Goal: Task Accomplishment & Management: Manage account settings

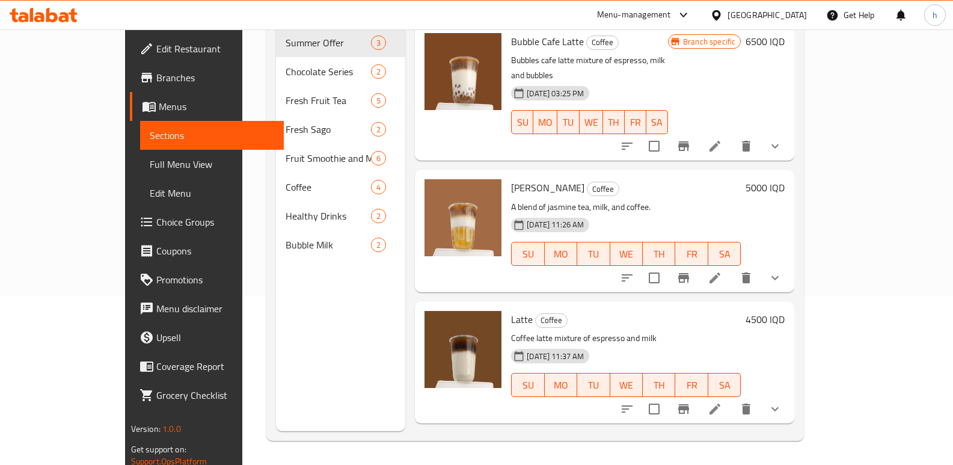
scroll to position [168, 0]
click at [65, 16] on icon at bounding box center [44, 15] width 68 height 14
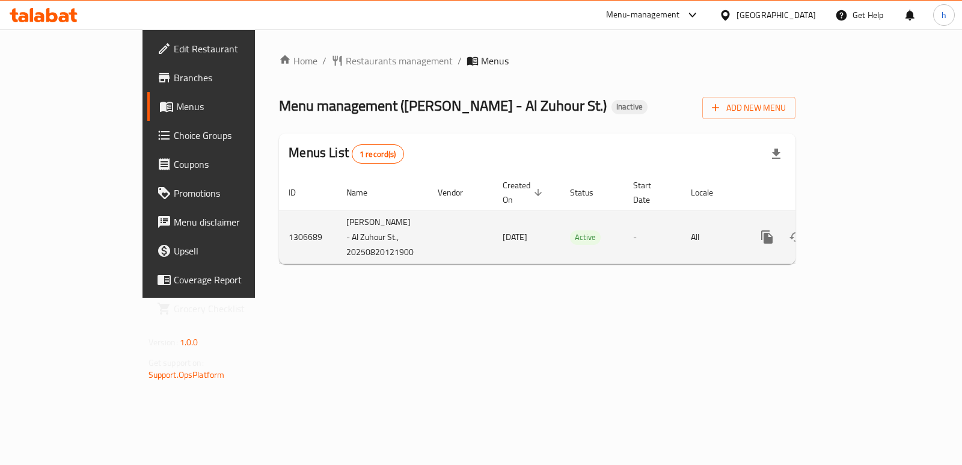
click at [861, 230] on icon "enhanced table" at bounding box center [854, 237] width 14 height 14
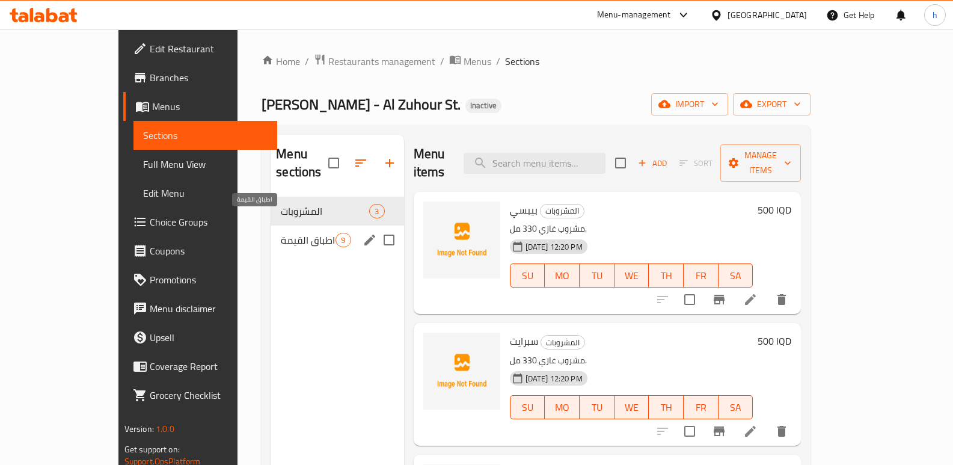
click at [281, 233] on span "اطباق القيمة" at bounding box center [308, 240] width 55 height 14
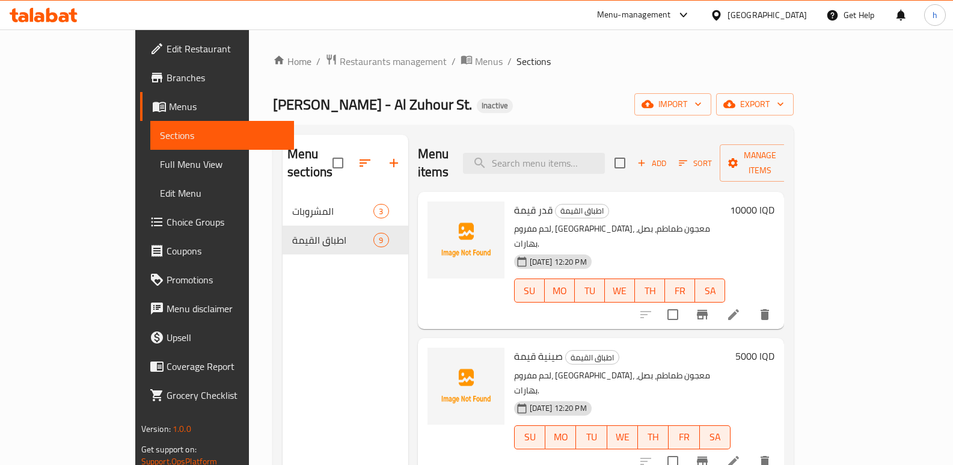
click at [169, 109] on span "Menus" at bounding box center [227, 106] width 116 height 14
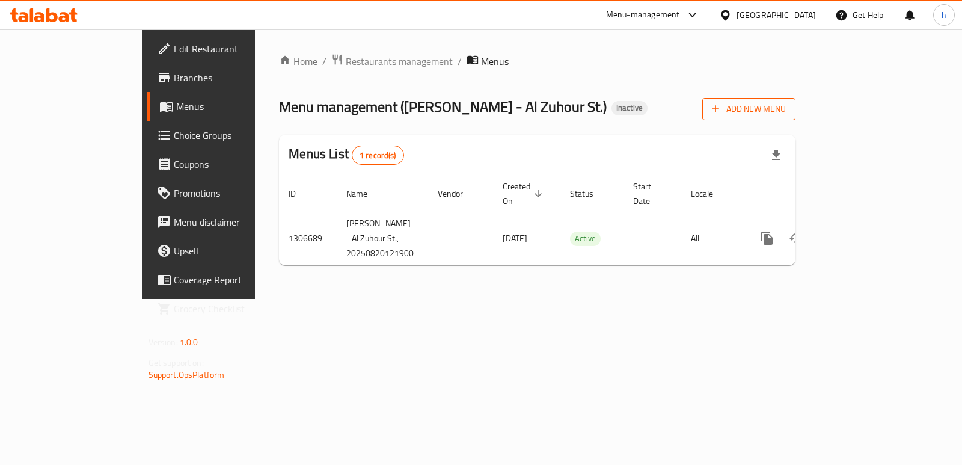
click at [786, 109] on span "Add New Menu" at bounding box center [749, 109] width 74 height 15
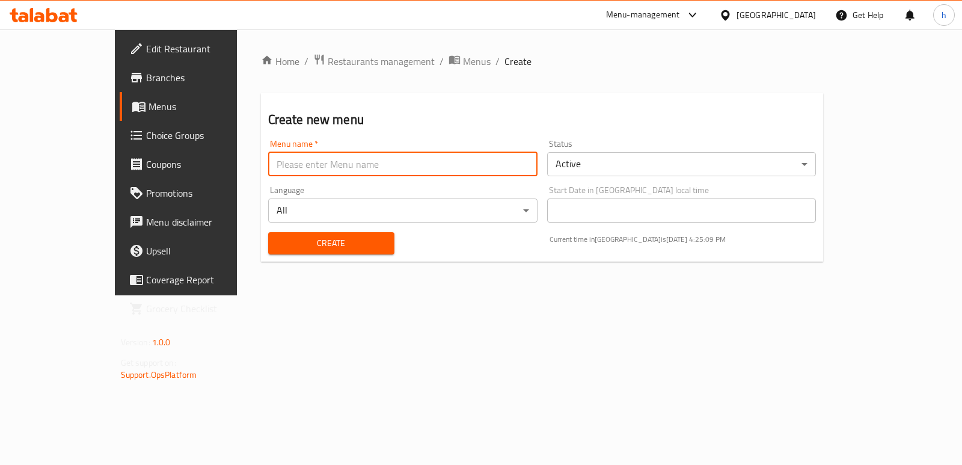
click at [453, 161] on input "text" at bounding box center [402, 164] width 269 height 24
type input "Helin"
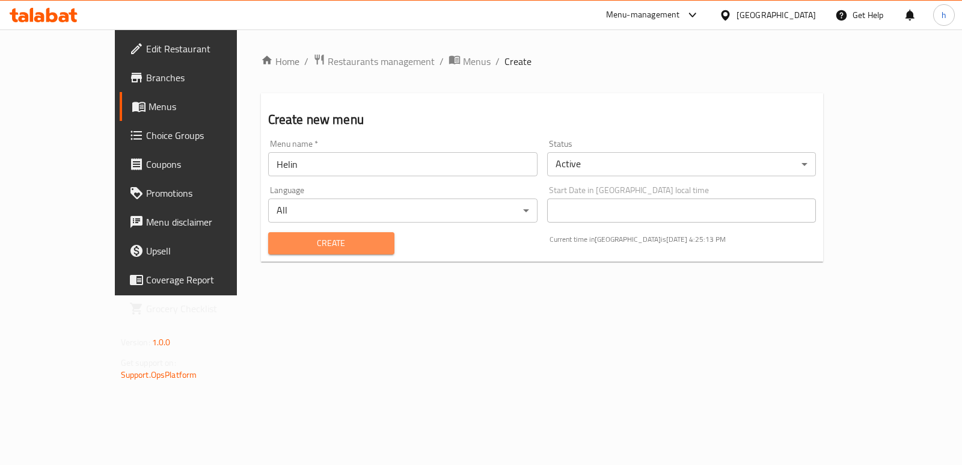
click at [268, 235] on button "Create" at bounding box center [331, 243] width 126 height 22
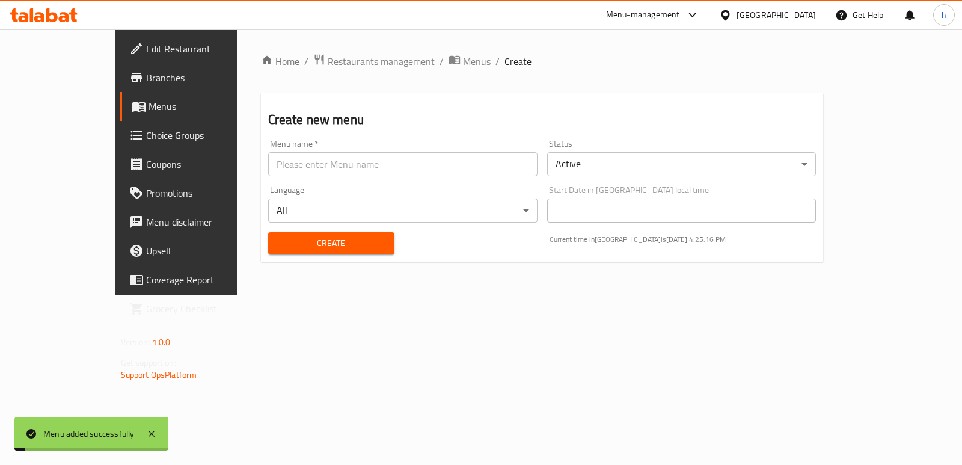
click at [149, 111] on span "Menus" at bounding box center [207, 106] width 117 height 14
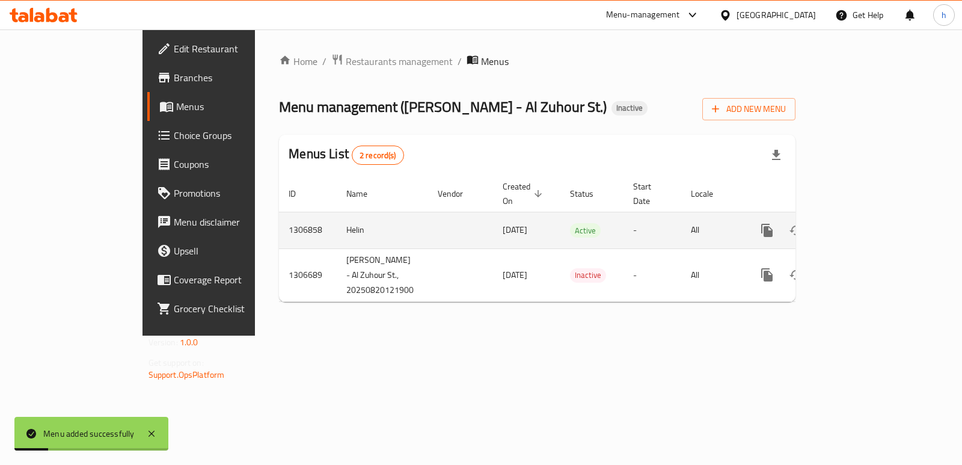
click at [861, 223] on icon "enhanced table" at bounding box center [854, 230] width 14 height 14
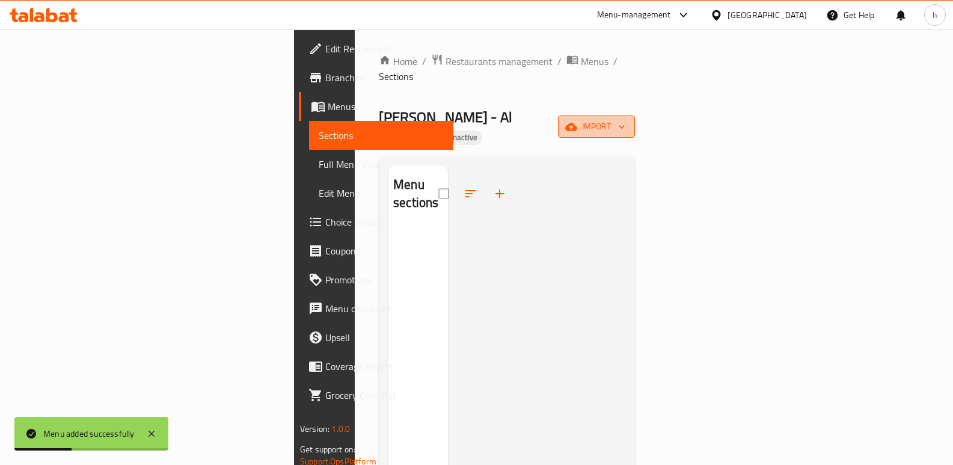
click at [635, 115] on button "import" at bounding box center [596, 126] width 77 height 22
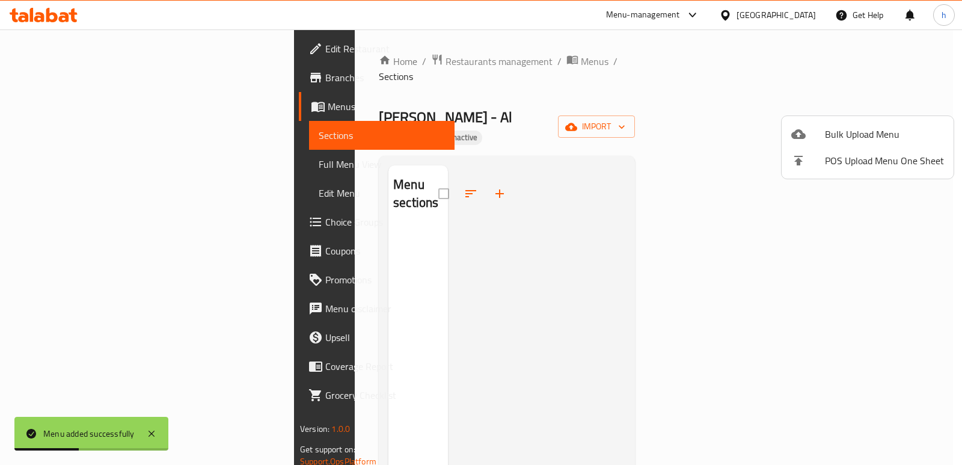
click at [801, 123] on li "Bulk Upload Menu" at bounding box center [868, 134] width 172 height 26
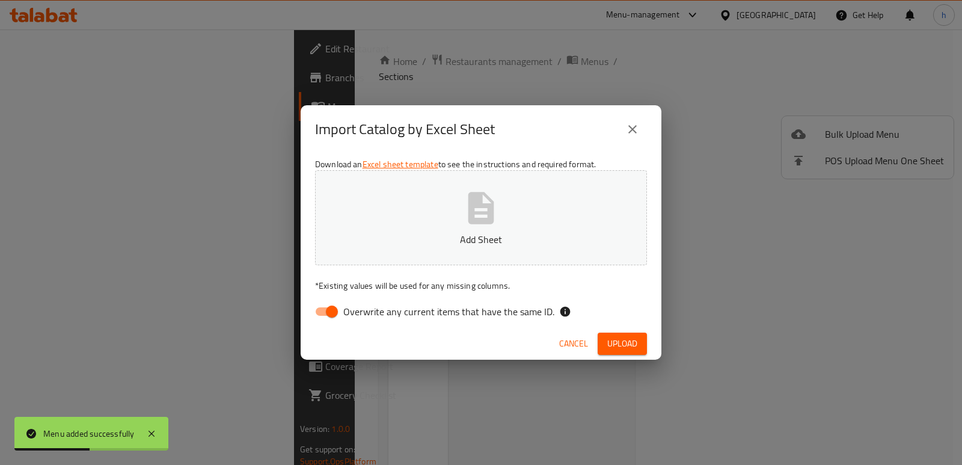
click at [324, 313] on input "Overwrite any current items that have the same ID." at bounding box center [332, 311] width 69 height 23
checkbox input "false"
click at [437, 213] on button "Add Sheet" at bounding box center [481, 217] width 332 height 95
click at [625, 346] on span "Upload" at bounding box center [622, 343] width 30 height 15
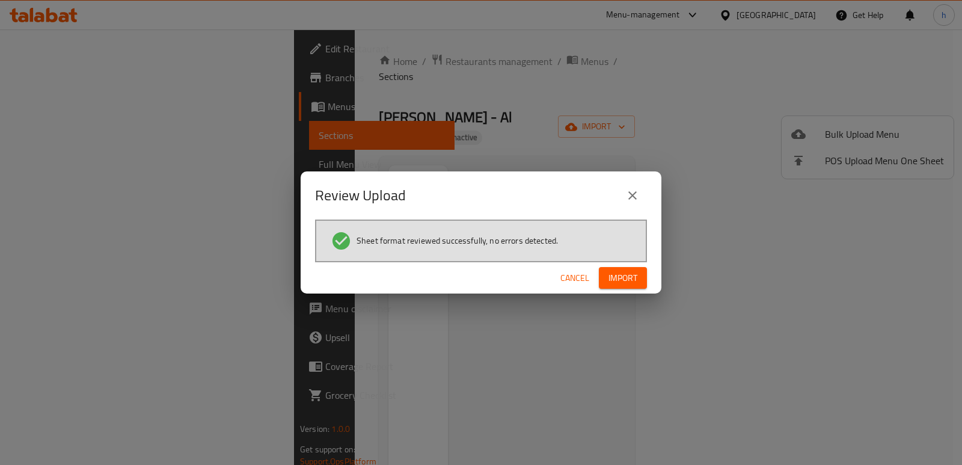
click at [632, 268] on button "Import" at bounding box center [623, 278] width 48 height 22
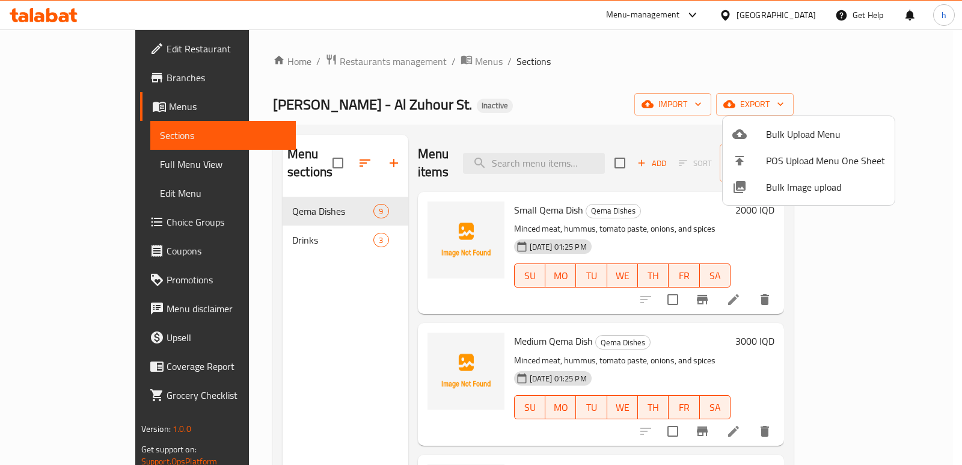
click at [596, 86] on div at bounding box center [481, 232] width 962 height 465
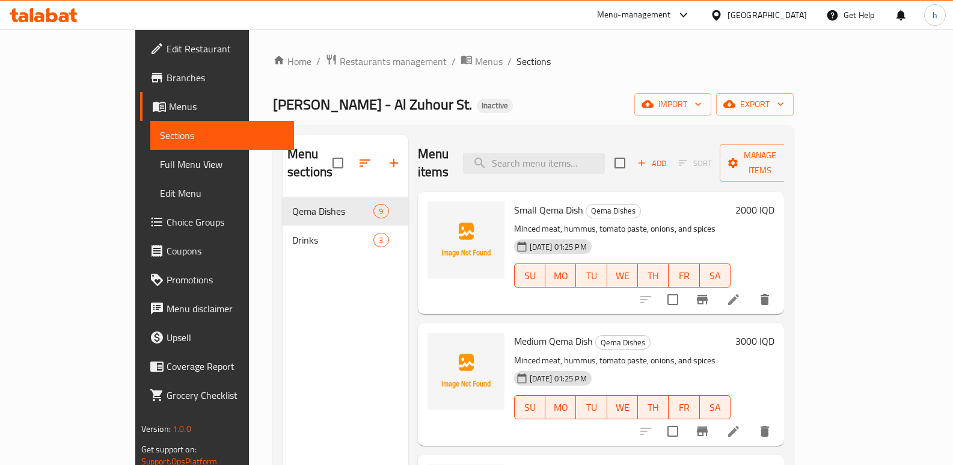
click at [283, 394] on div "Menu sections Qema Dishes 9 Drinks 3" at bounding box center [346, 367] width 126 height 465
click at [298, 382] on div "Menu sections Qema Dishes 9 Drinks 3" at bounding box center [346, 367] width 126 height 465
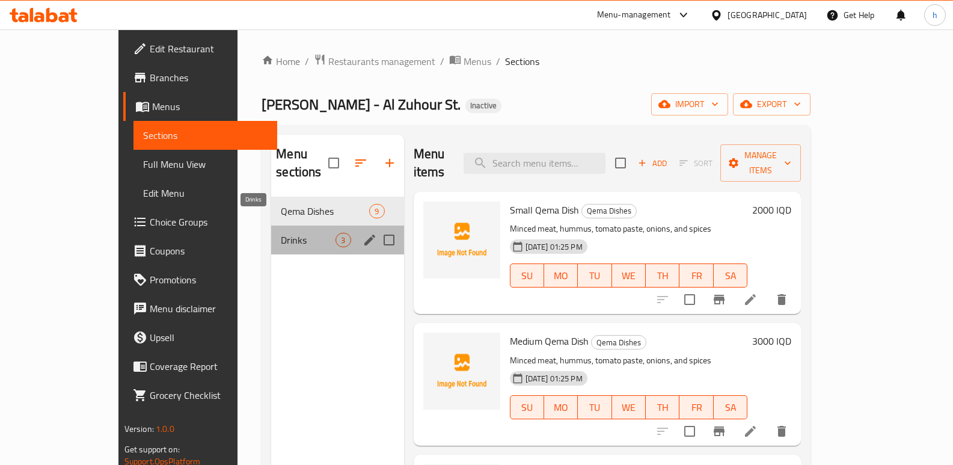
click at [281, 233] on span "Drinks" at bounding box center [308, 240] width 55 height 14
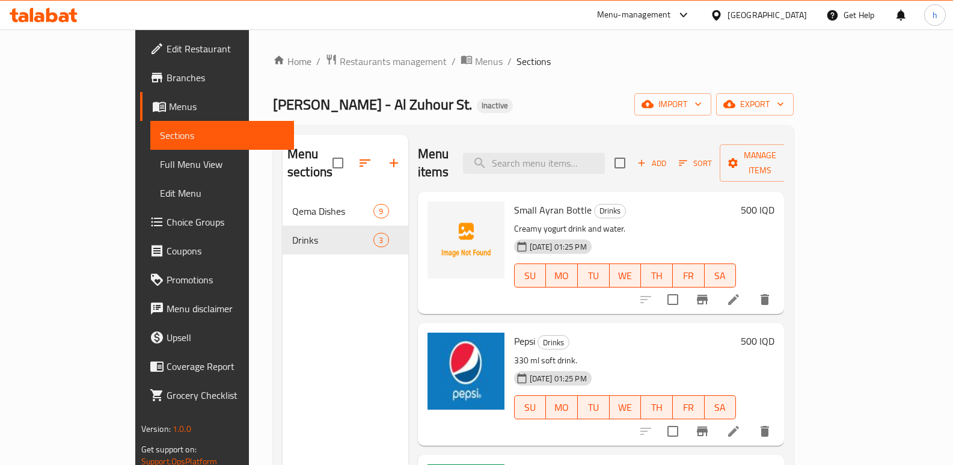
click at [283, 331] on div "Menu sections Qema Dishes 9 Drinks 3" at bounding box center [346, 367] width 126 height 465
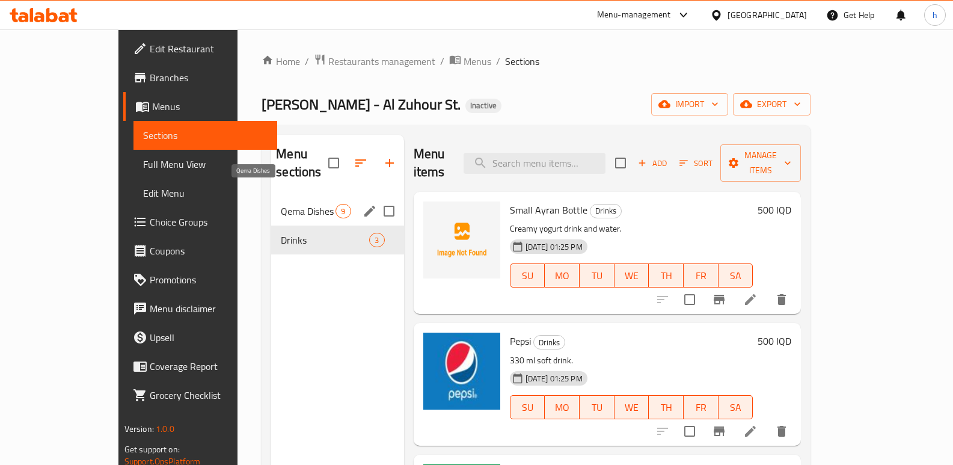
click at [281, 204] on span "Qema Dishes" at bounding box center [308, 211] width 55 height 14
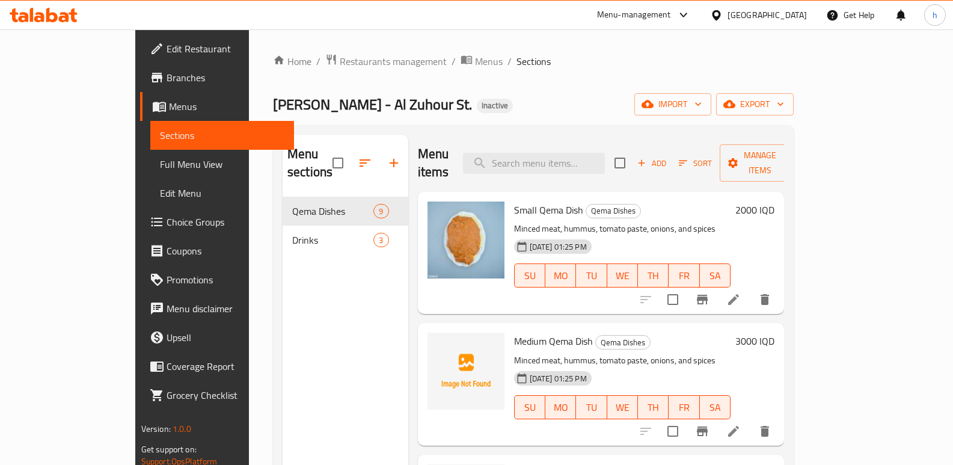
click at [169, 113] on span "Menus" at bounding box center [227, 106] width 116 height 14
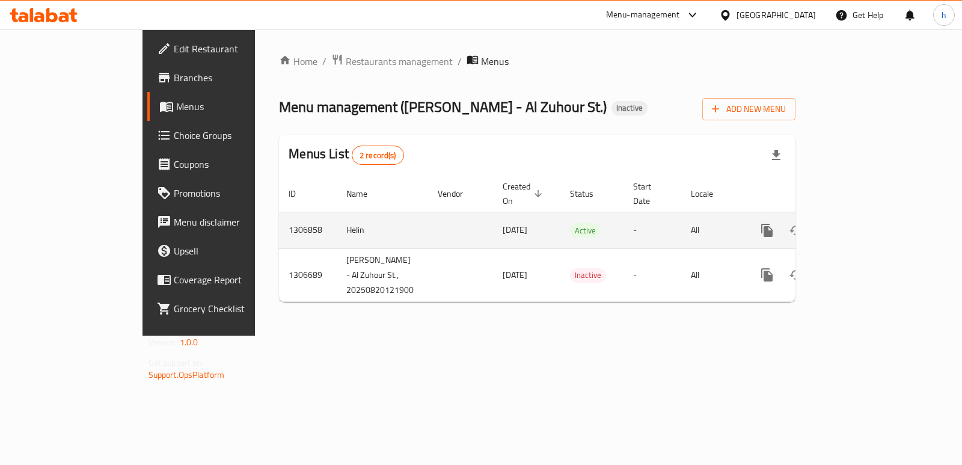
click at [337, 212] on td "Helin" at bounding box center [382, 230] width 91 height 37
copy td "Helin"
click at [832, 223] on icon "enhanced table" at bounding box center [825, 230] width 14 height 14
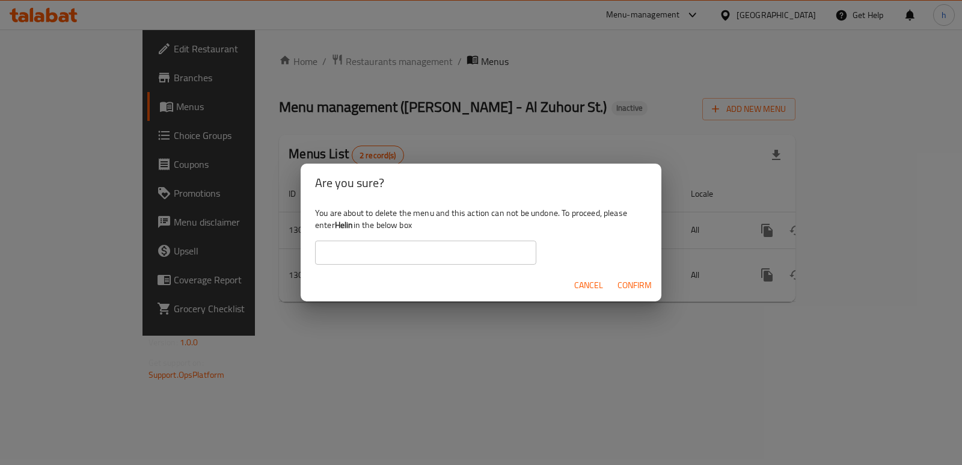
click at [355, 257] on input "text" at bounding box center [425, 253] width 221 height 24
paste input "Helin"
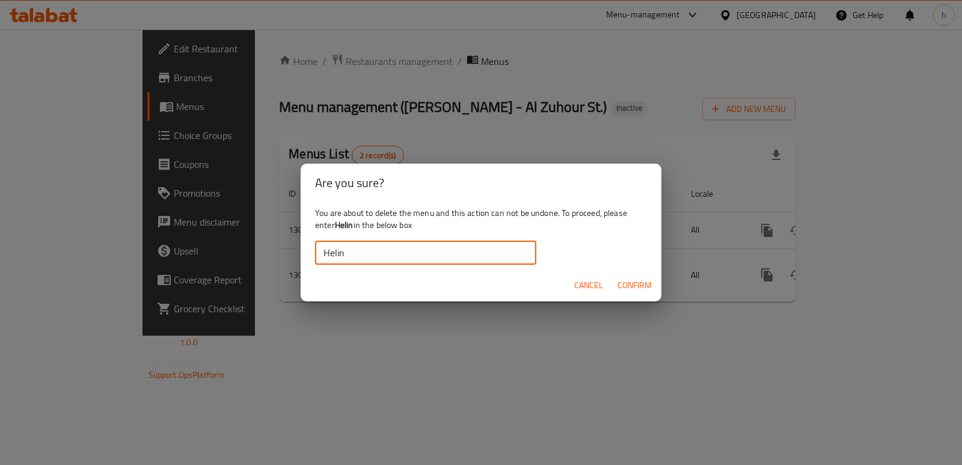
type input "Helin"
click at [638, 285] on span "Confirm" at bounding box center [635, 285] width 34 height 15
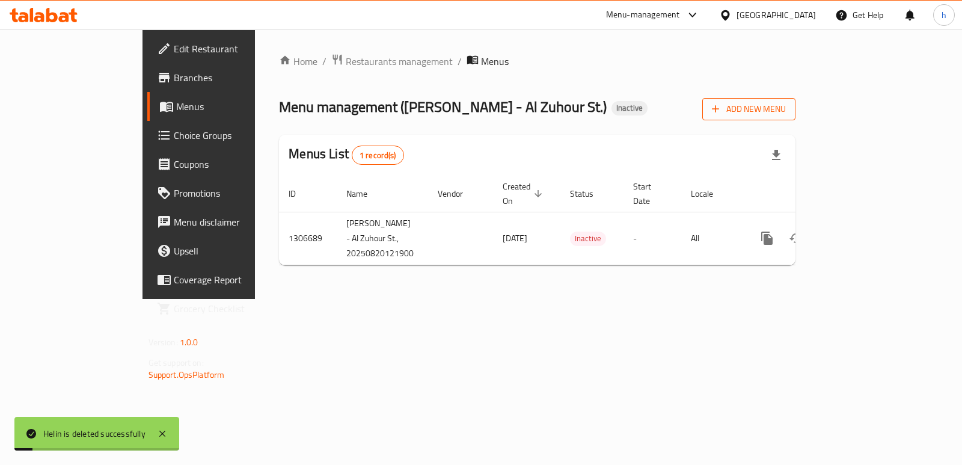
click at [786, 104] on span "Add New Menu" at bounding box center [749, 109] width 74 height 15
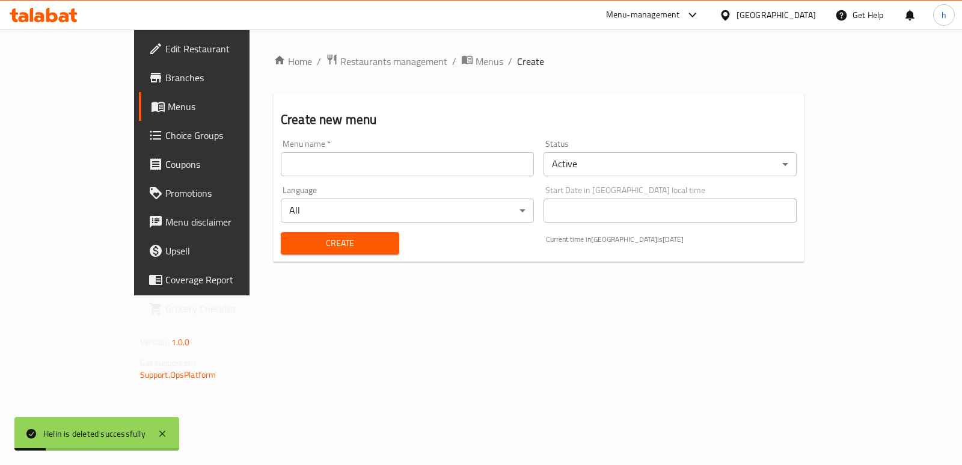
click at [414, 161] on input "text" at bounding box center [407, 164] width 253 height 24
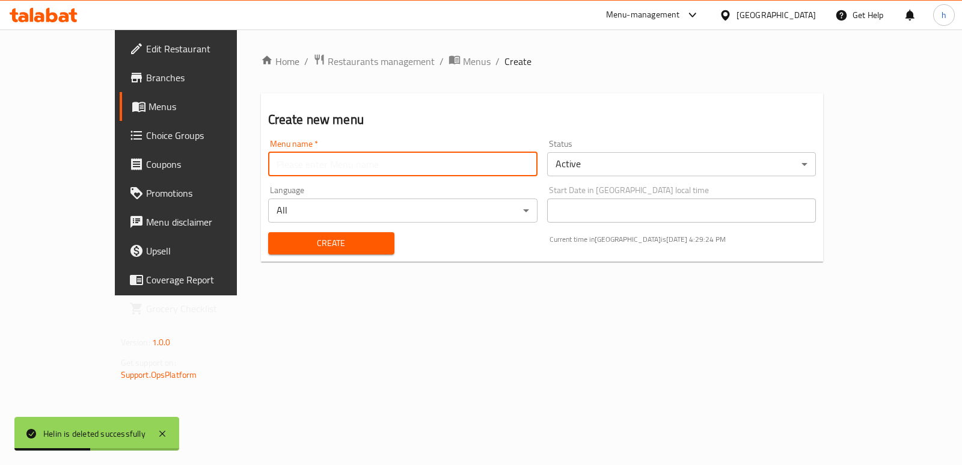
type input "Helin"
click at [289, 248] on span "Create" at bounding box center [331, 243] width 107 height 15
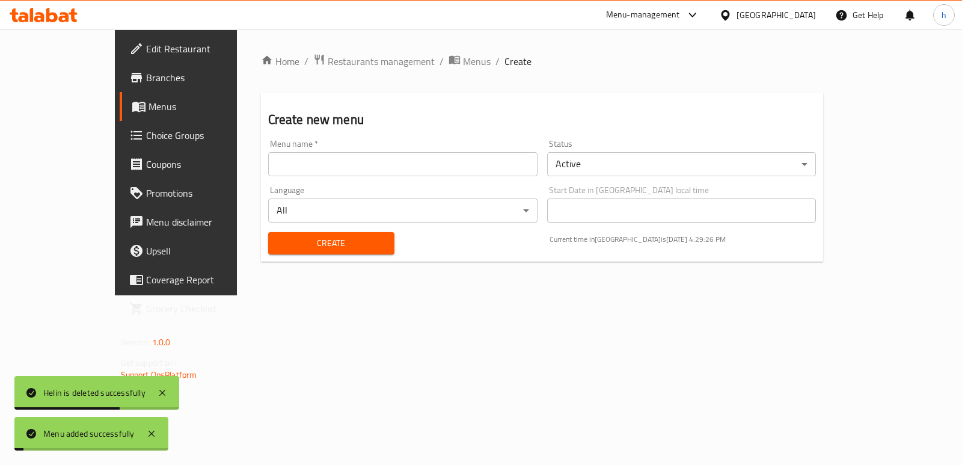
click at [149, 111] on span "Menus" at bounding box center [207, 106] width 117 height 14
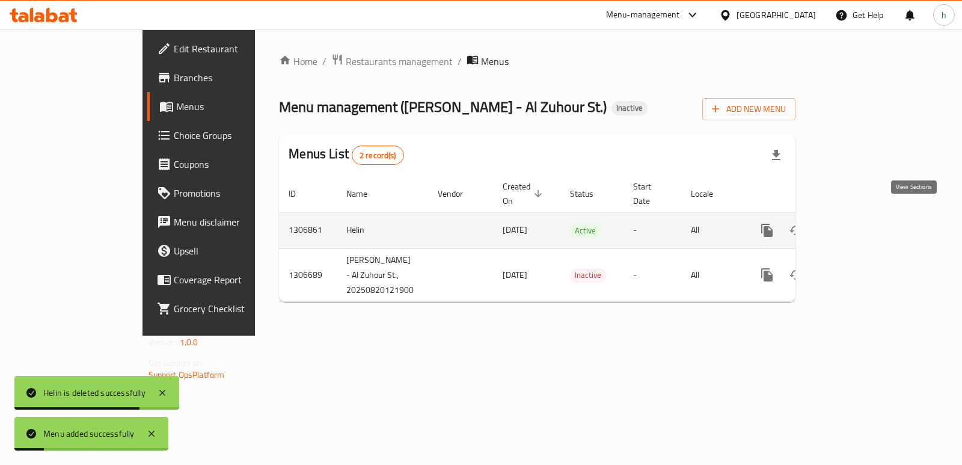
click at [868, 217] on link "enhanced table" at bounding box center [854, 230] width 29 height 29
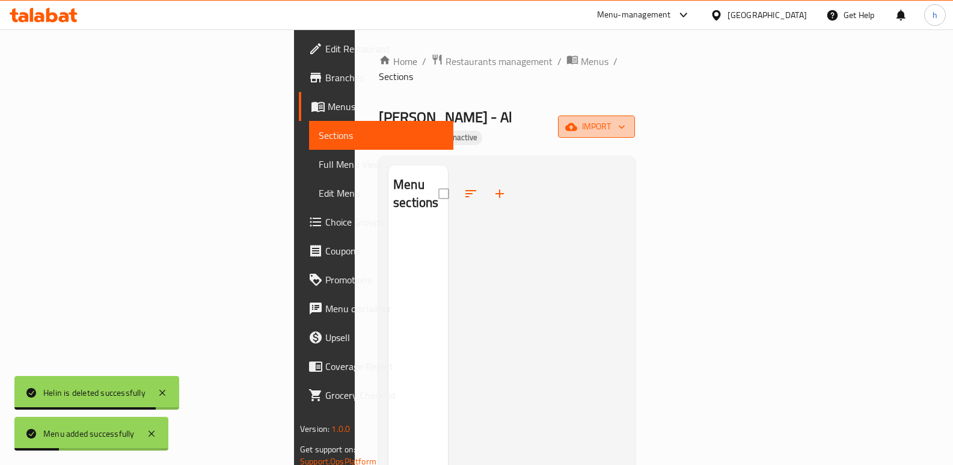
click at [628, 121] on icon "button" at bounding box center [622, 127] width 12 height 12
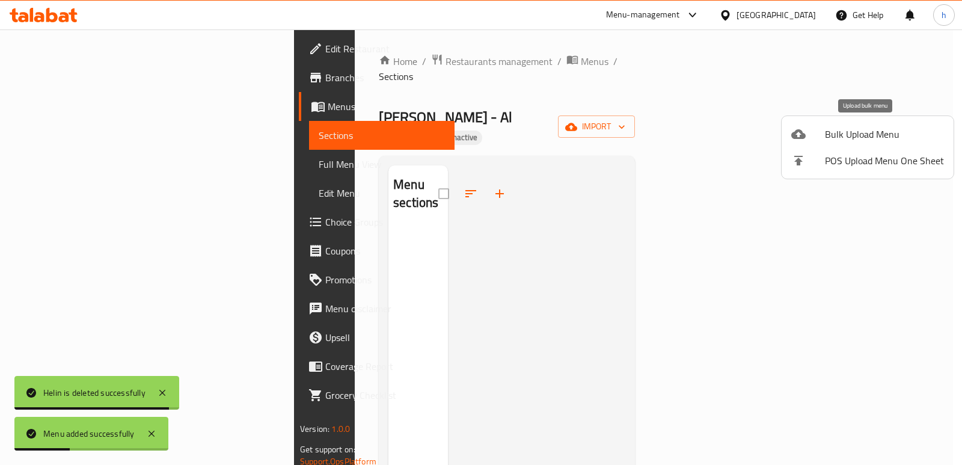
click at [817, 138] on div at bounding box center [808, 134] width 34 height 14
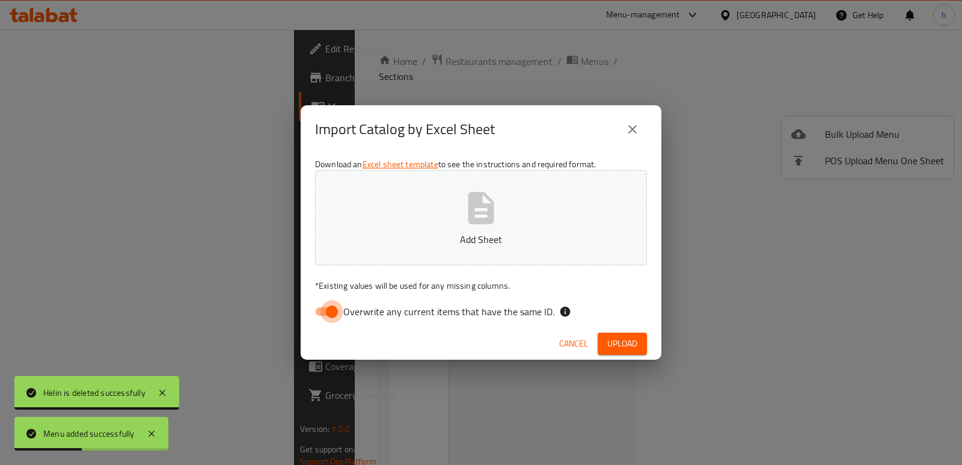
click at [336, 310] on input "Overwrite any current items that have the same ID." at bounding box center [332, 311] width 69 height 23
checkbox input "false"
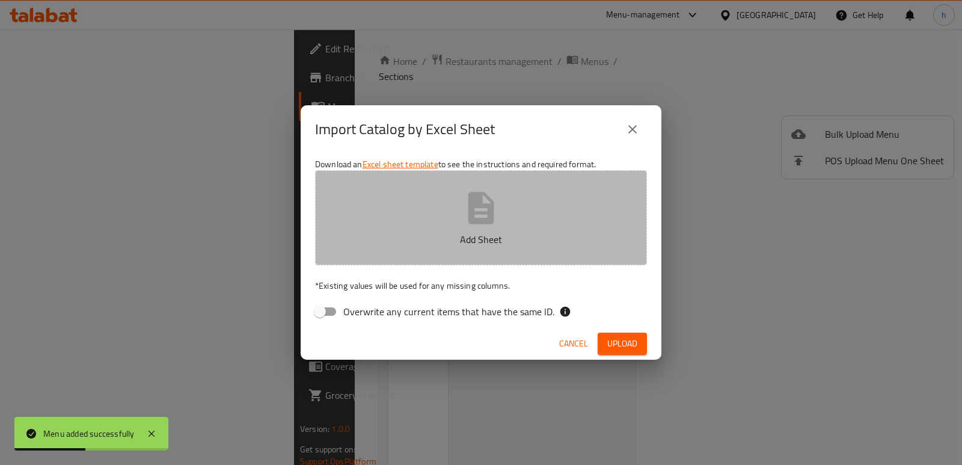
click at [455, 228] on button "Add Sheet" at bounding box center [481, 217] width 332 height 95
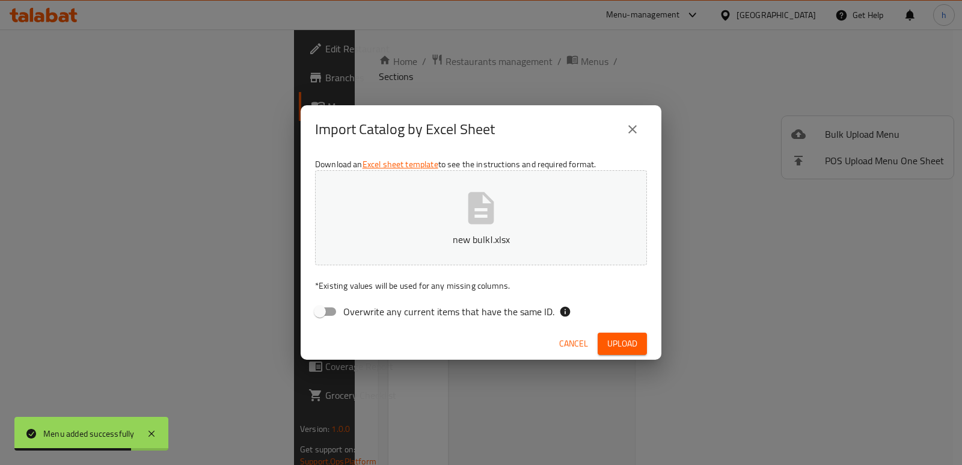
click at [632, 347] on span "Upload" at bounding box center [622, 343] width 30 height 15
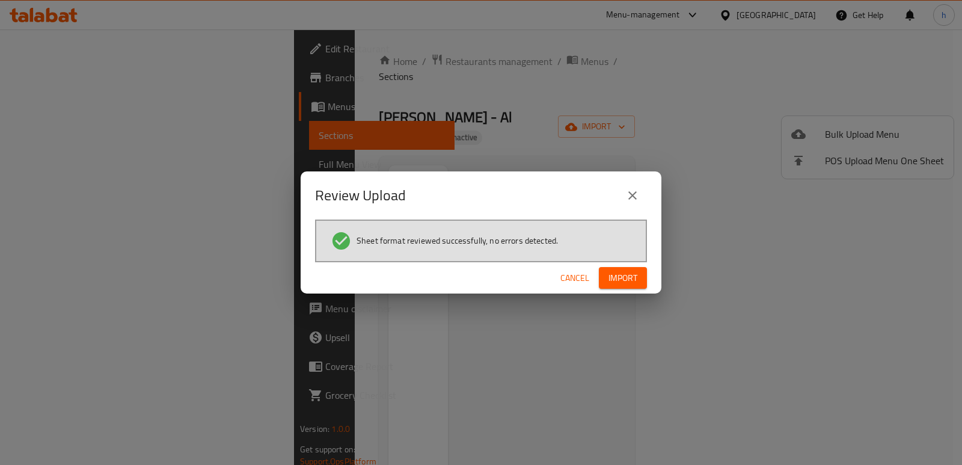
click at [609, 284] on span "Import" at bounding box center [623, 278] width 29 height 15
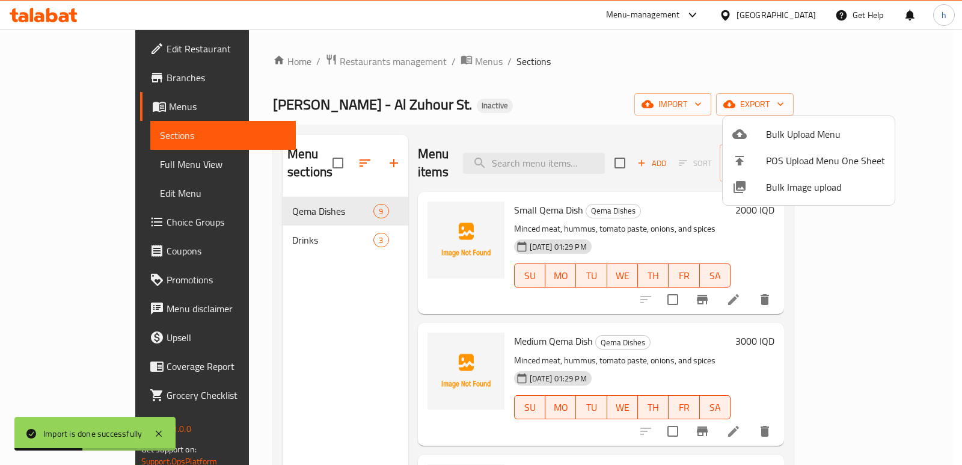
click at [245, 227] on div at bounding box center [481, 232] width 962 height 465
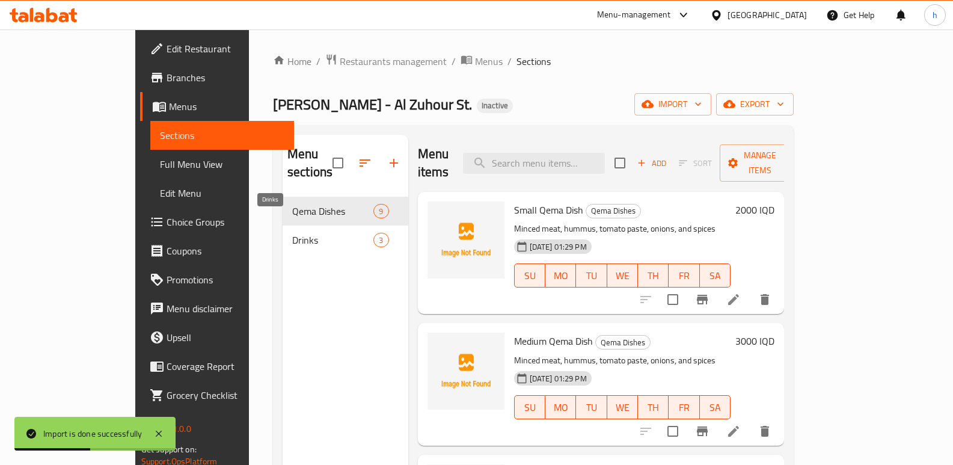
click at [292, 233] on span "Drinks" at bounding box center [332, 240] width 81 height 14
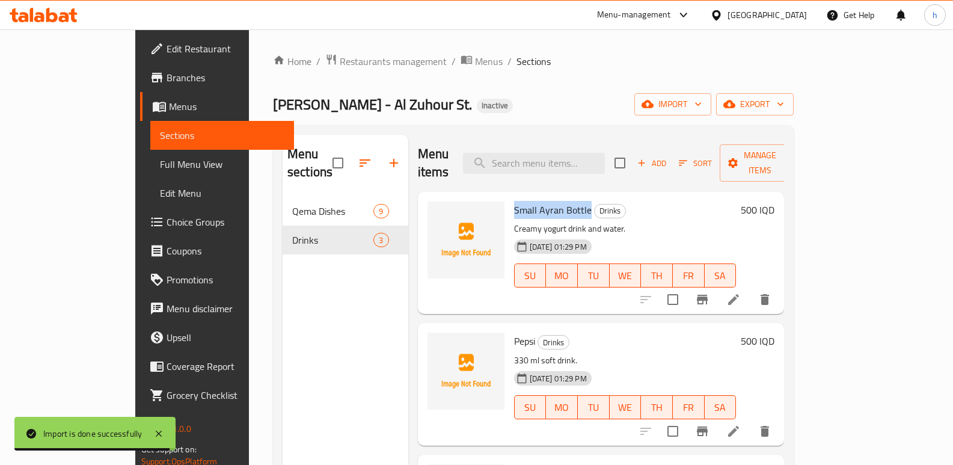
drag, startPoint x: 480, startPoint y: 192, endPoint x: 553, endPoint y: 191, distance: 72.8
click at [553, 201] on span "Small Ayran Bottle" at bounding box center [553, 210] width 78 height 18
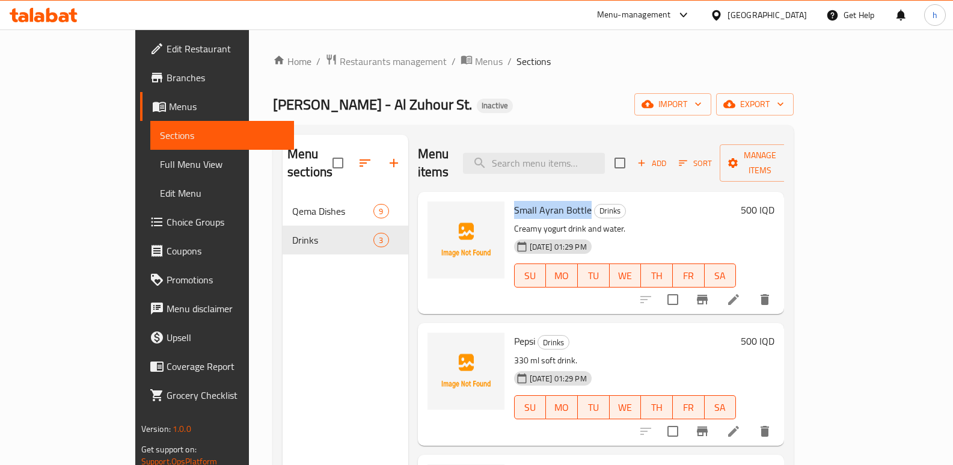
copy span "Small Ayran Bottle"
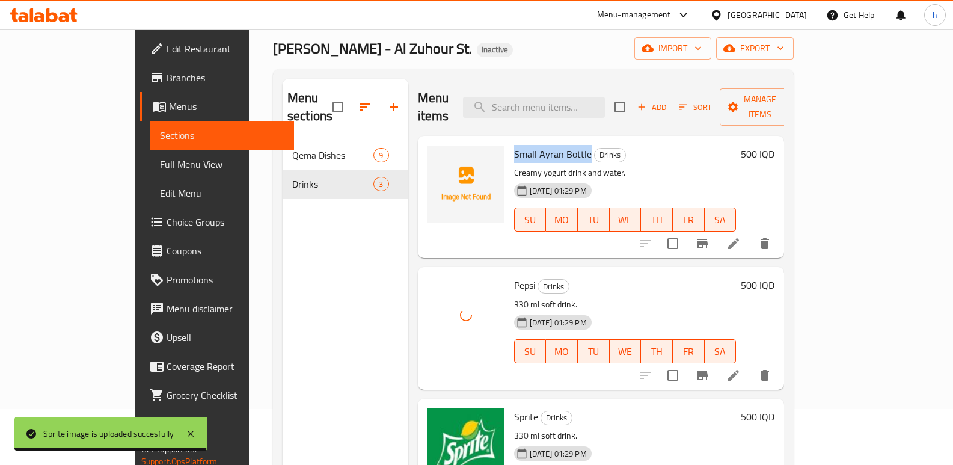
scroll to position [52, 0]
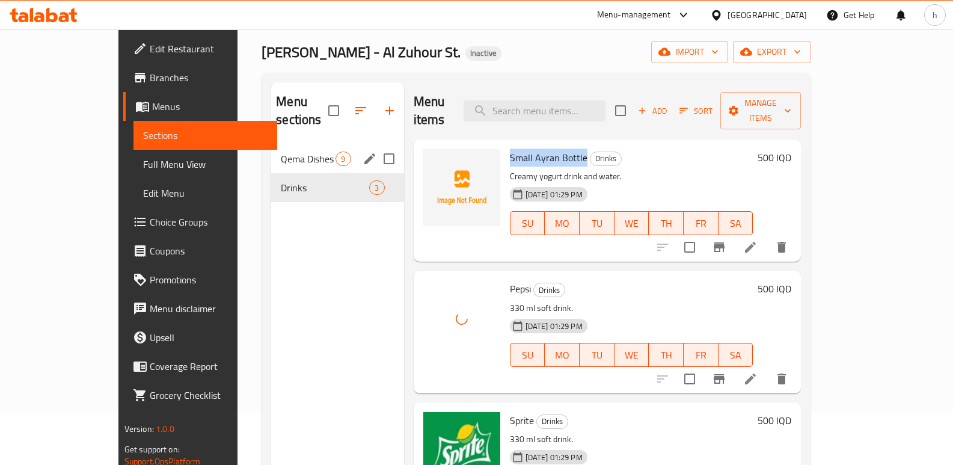
click at [281, 152] on span "Qema Dishes" at bounding box center [308, 159] width 55 height 14
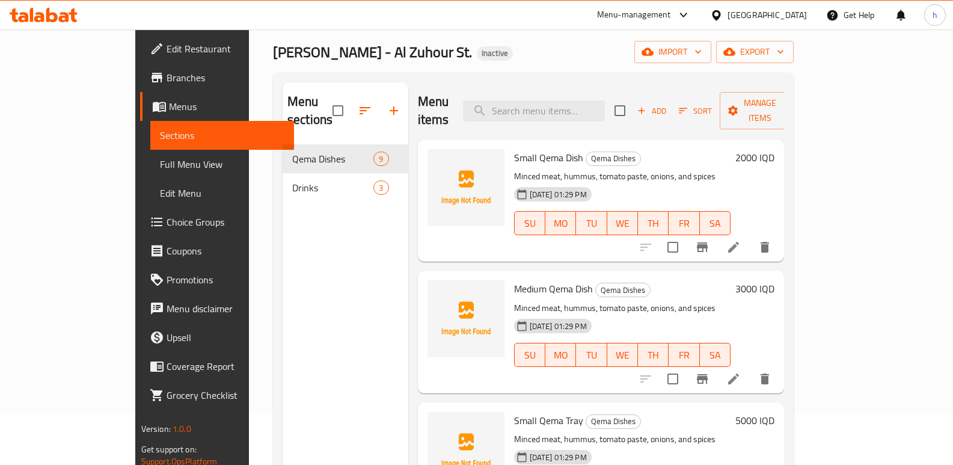
drag, startPoint x: 383, startPoint y: 248, endPoint x: 353, endPoint y: 324, distance: 81.3
click at [408, 248] on div "Menu items Add Sort Manage items Small Qema Dish Qema Dishes Minced meat, hummu…" at bounding box center [596, 314] width 376 height 465
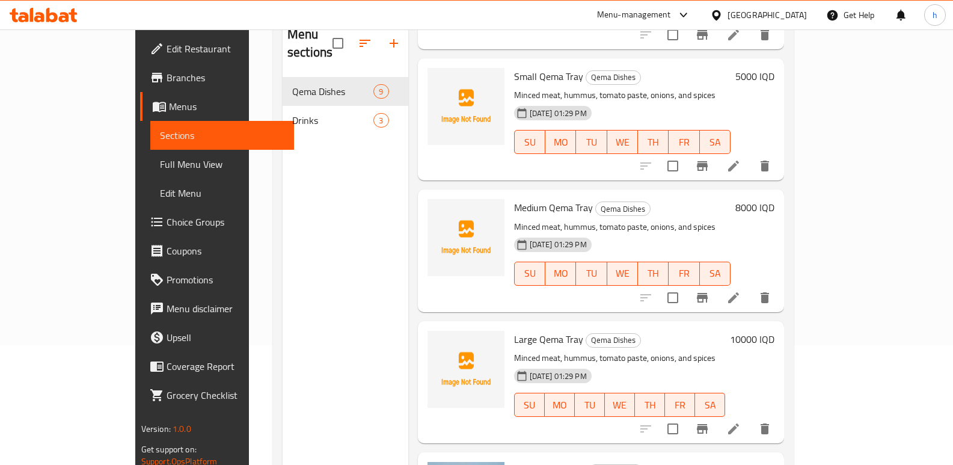
scroll to position [270, 0]
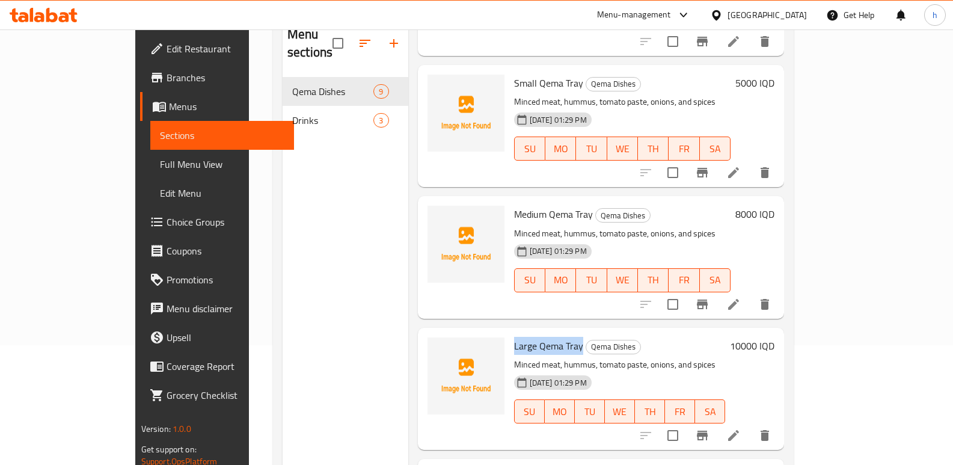
drag, startPoint x: 480, startPoint y: 328, endPoint x: 546, endPoint y: 330, distance: 66.2
click at [546, 337] on span "Large Qema Tray" at bounding box center [548, 346] width 69 height 18
copy span "Large Qema Tray"
drag, startPoint x: 478, startPoint y: 194, endPoint x: 560, endPoint y: 202, distance: 82.8
click at [560, 202] on div "Medium Qema Tray Qema Dishes Minced meat, hummus, tomato paste, onions, and spi…" at bounding box center [622, 257] width 227 height 112
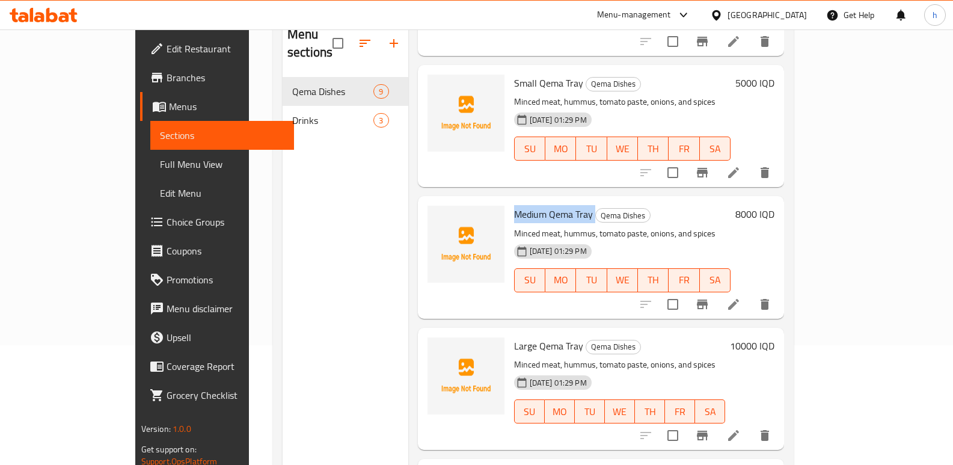
copy h6 "Medium Qema Tray"
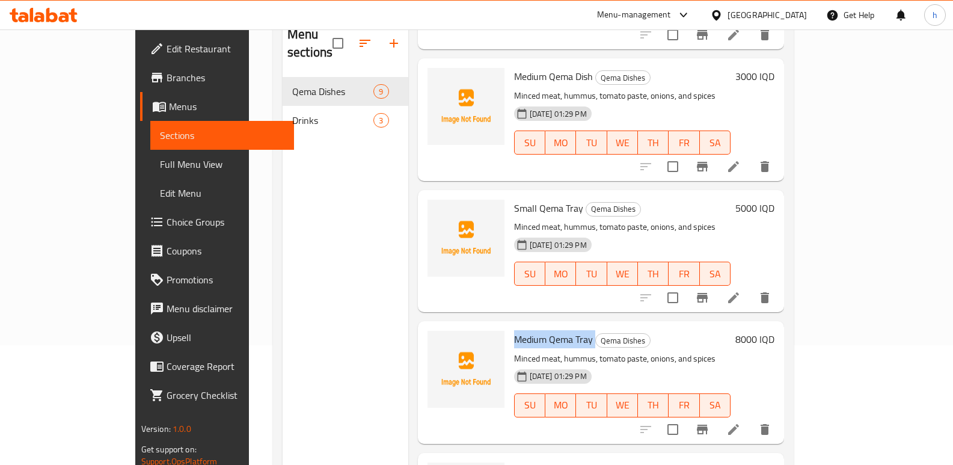
scroll to position [132, 0]
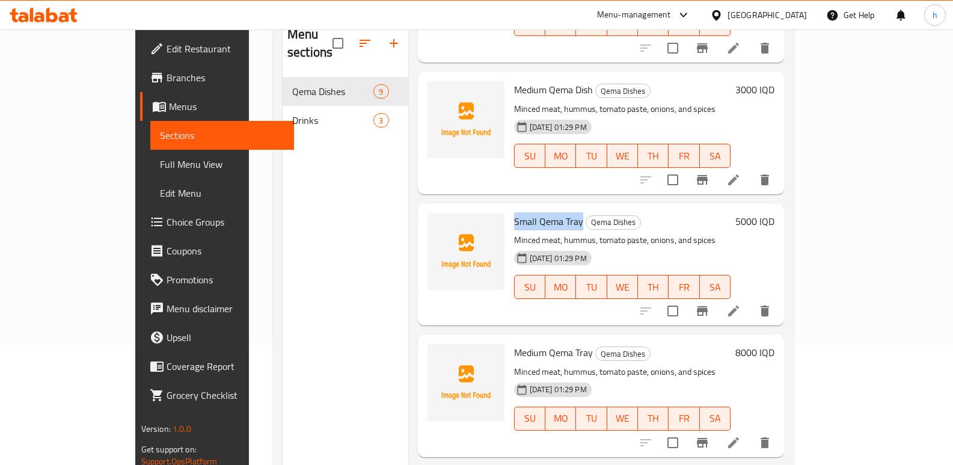
drag, startPoint x: 506, startPoint y: 203, endPoint x: 546, endPoint y: 201, distance: 39.7
click at [546, 212] on span "Small Qema Tray" at bounding box center [548, 221] width 69 height 18
copy span "Small Qema Tray"
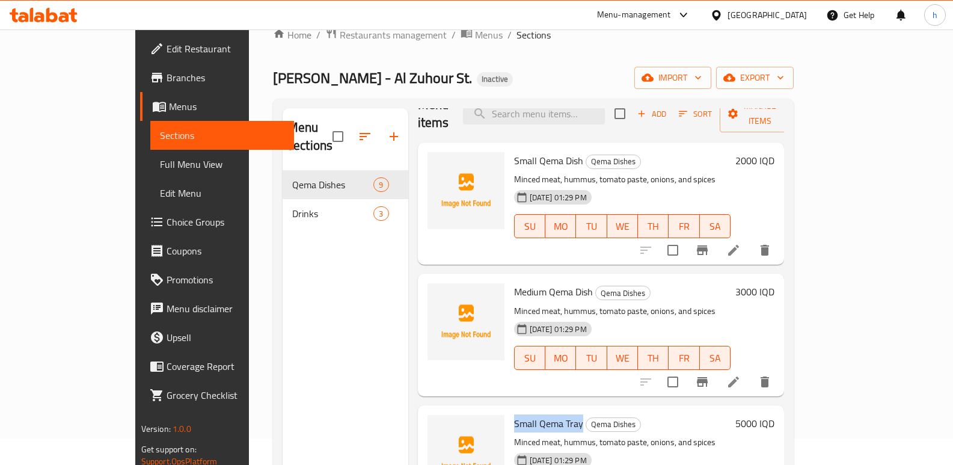
scroll to position [0, 0]
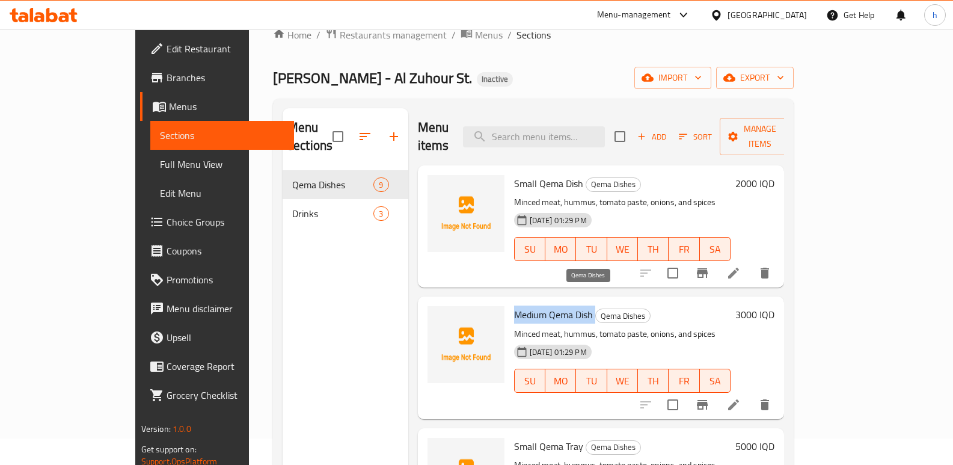
drag, startPoint x: 480, startPoint y: 296, endPoint x: 565, endPoint y: 303, distance: 85.6
click at [565, 306] on h6 "Medium Qema Dish Qema Dishes" at bounding box center [622, 314] width 217 height 17
copy h6 "Medium Qema Dish"
drag, startPoint x: 480, startPoint y: 164, endPoint x: 548, endPoint y: 163, distance: 68.6
click at [548, 174] on span "Small Qema Dish" at bounding box center [548, 183] width 69 height 18
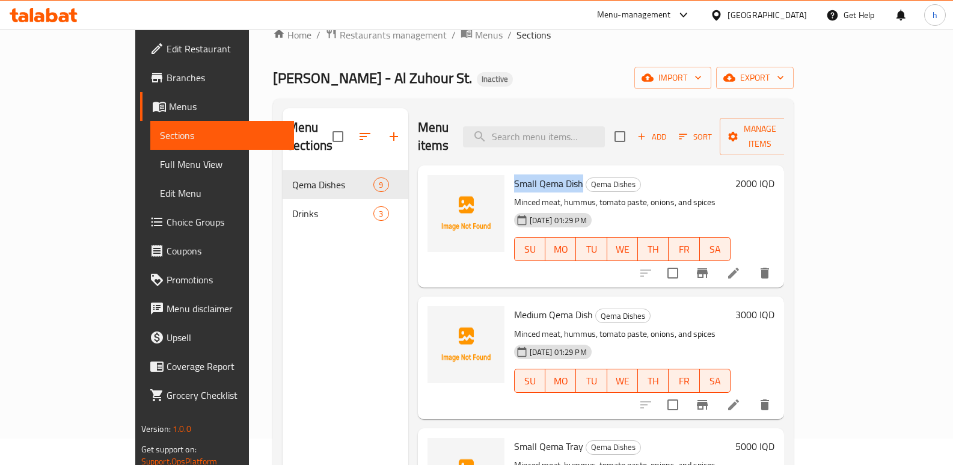
copy span "Small Qema Dish"
click at [323, 263] on div "Menu sections Qema Dishes 9 Drinks 3" at bounding box center [346, 340] width 126 height 465
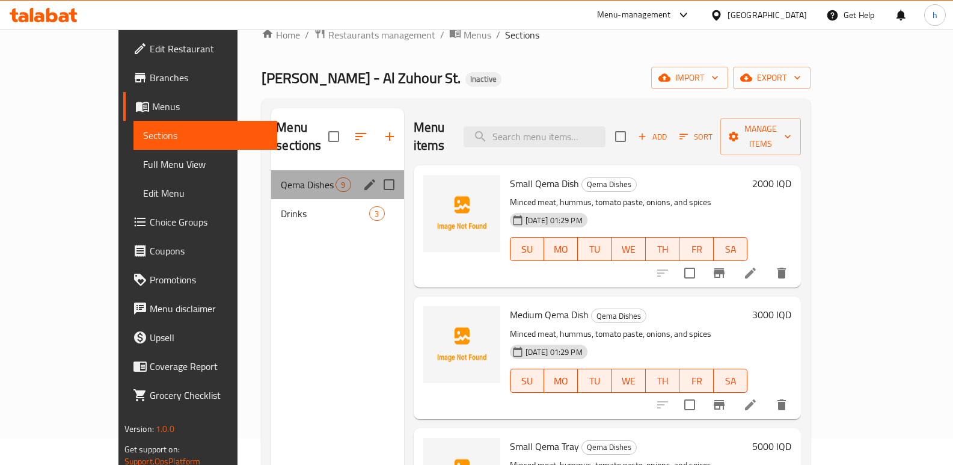
click at [271, 170] on div "Qema Dishes 9" at bounding box center [337, 184] width 132 height 29
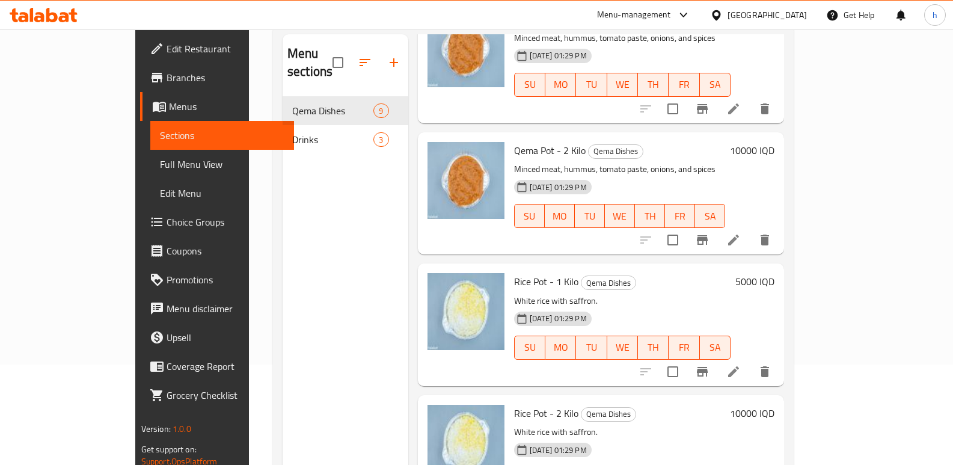
scroll to position [88, 0]
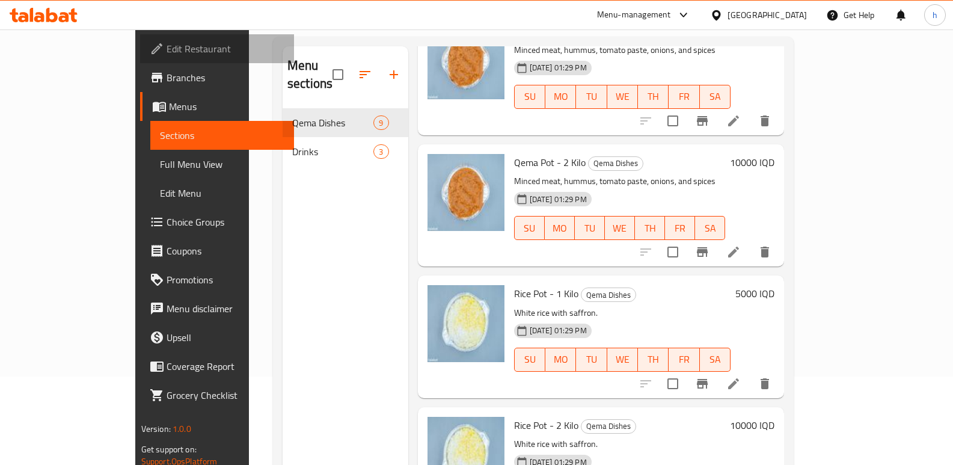
click at [167, 52] on span "Edit Restaurant" at bounding box center [226, 48] width 118 height 14
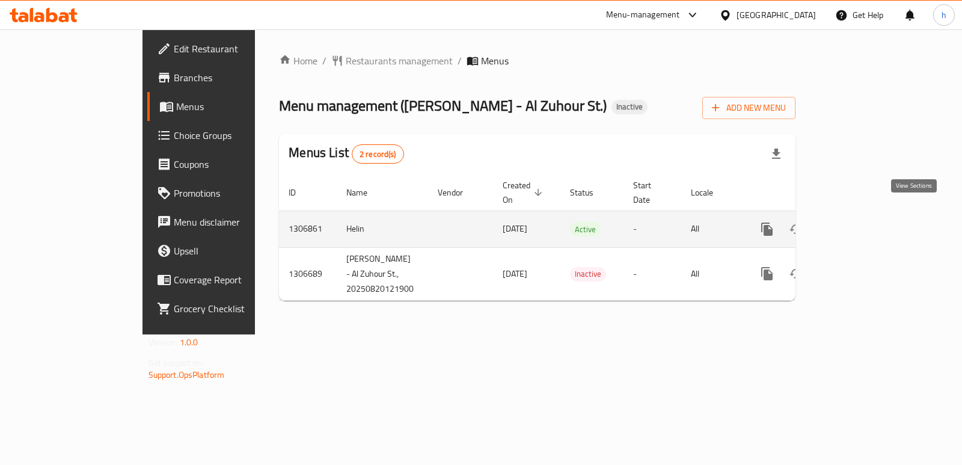
click at [868, 223] on link "enhanced table" at bounding box center [854, 229] width 29 height 29
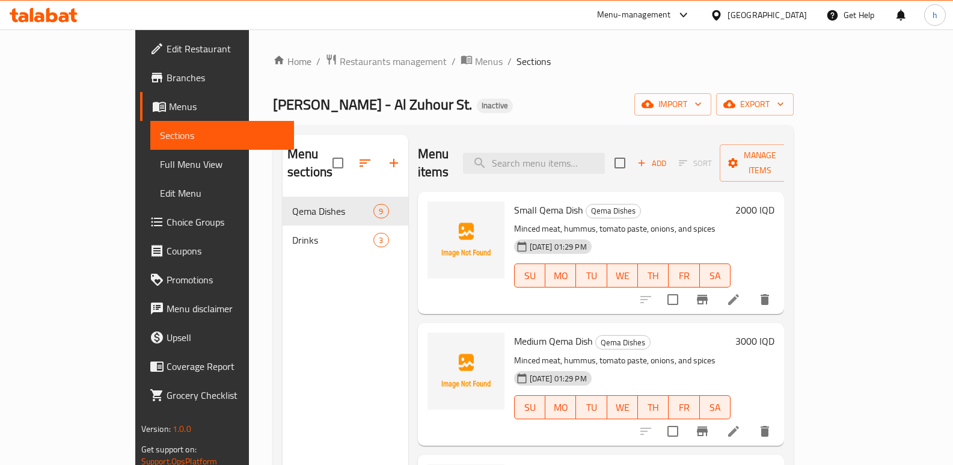
click at [160, 170] on span "Full Menu View" at bounding box center [222, 164] width 125 height 14
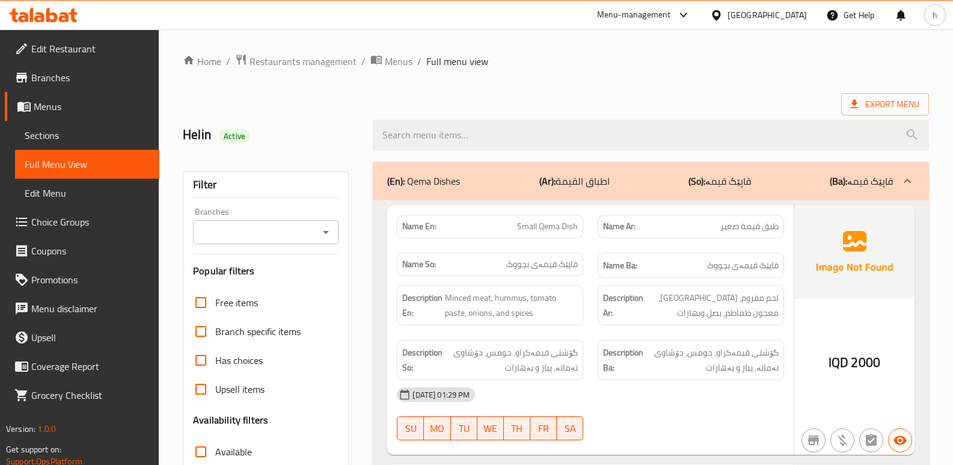
click at [278, 238] on input "Branches" at bounding box center [256, 232] width 118 height 17
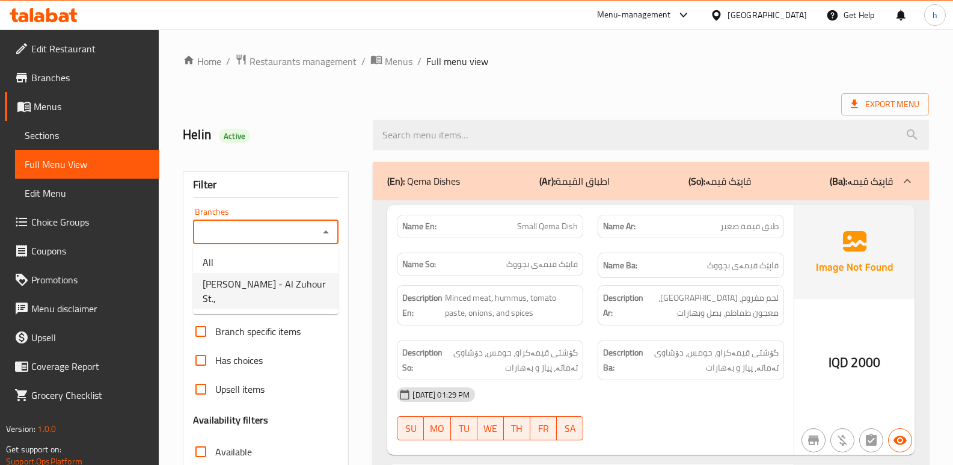
click at [287, 285] on span "Malik Al Qima - Al Zuhour St.," at bounding box center [266, 291] width 126 height 29
type input "Malik Al Qima - Al Zuhour St.,"
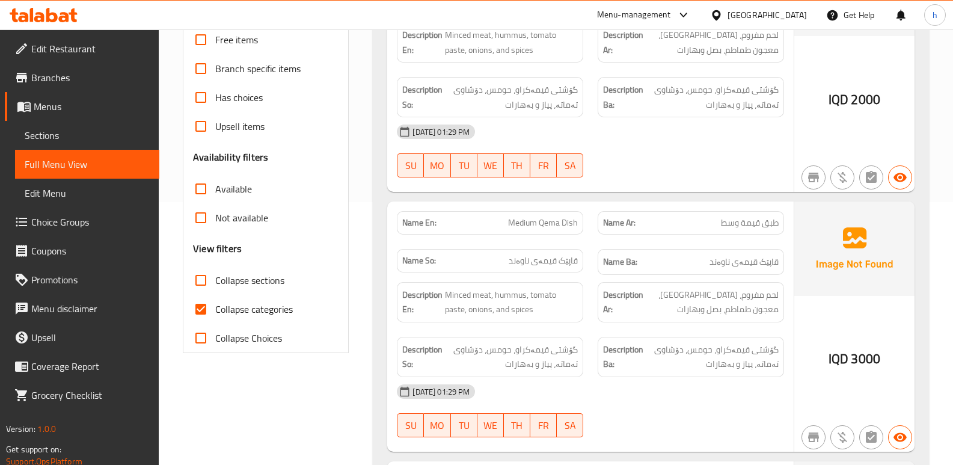
scroll to position [316, 0]
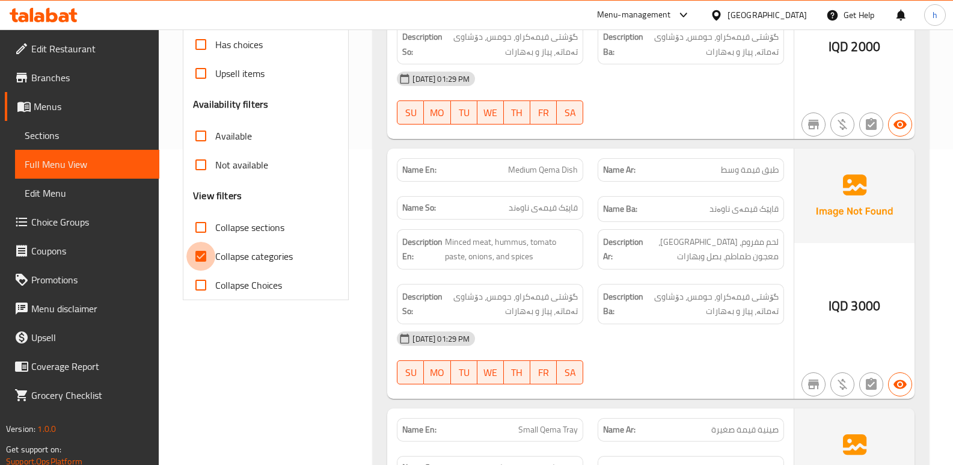
click at [200, 259] on input "Collapse categories" at bounding box center [200, 256] width 29 height 29
checkbox input "false"
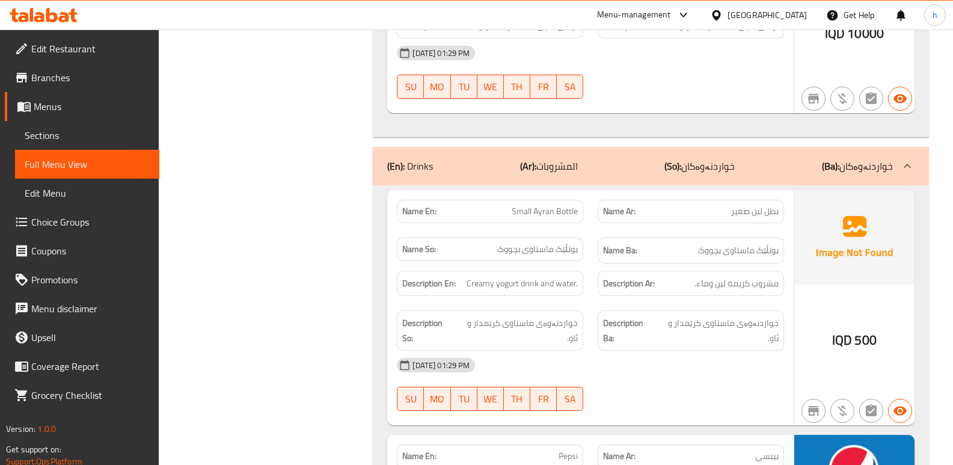
scroll to position [2408, 0]
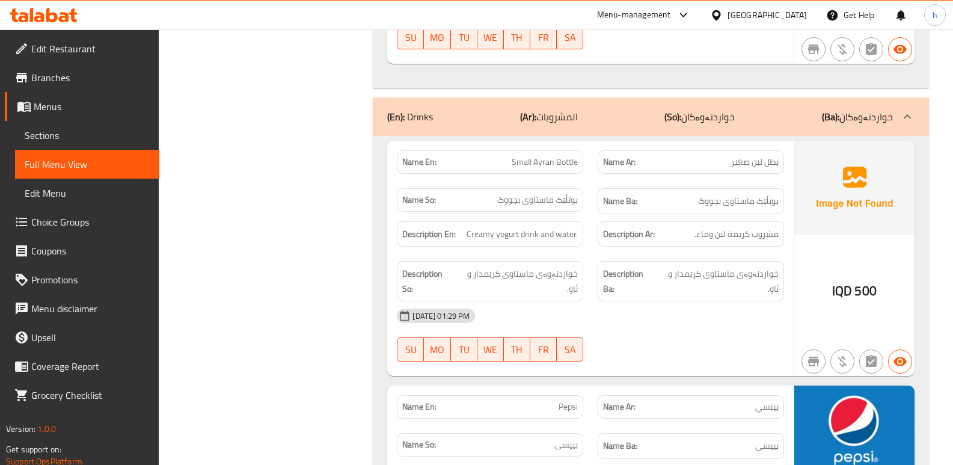
copy span "بطل"
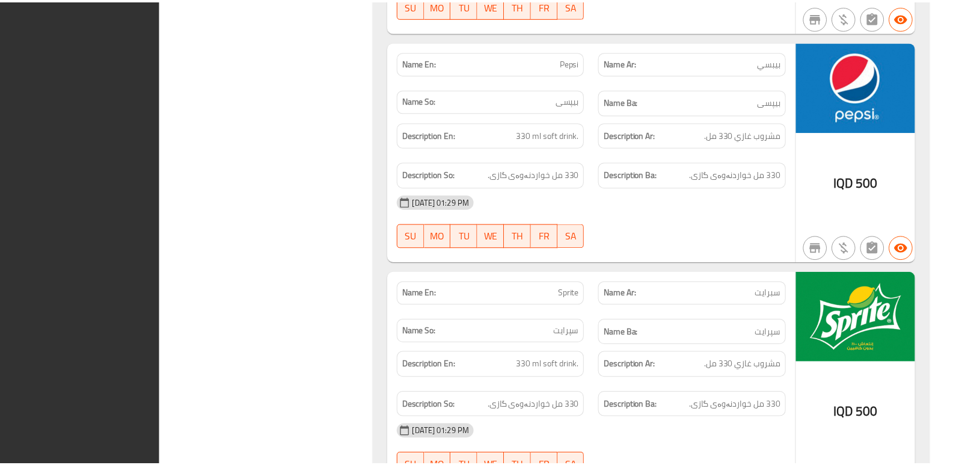
scroll to position [2813, 0]
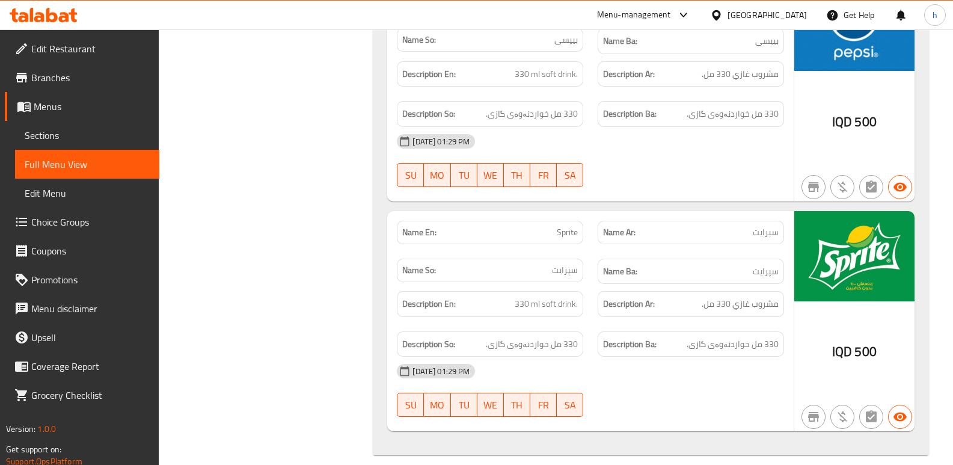
click at [66, 132] on span "Sections" at bounding box center [87, 135] width 125 height 14
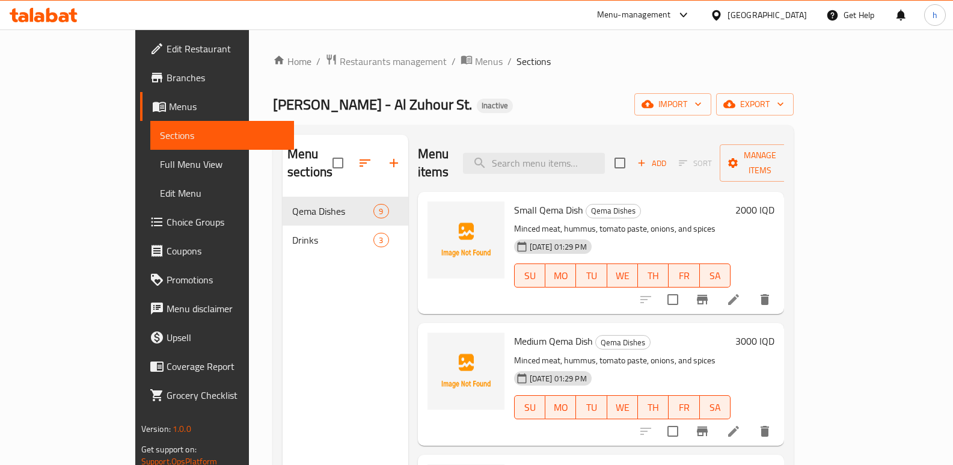
click at [160, 164] on span "Full Menu View" at bounding box center [222, 164] width 125 height 14
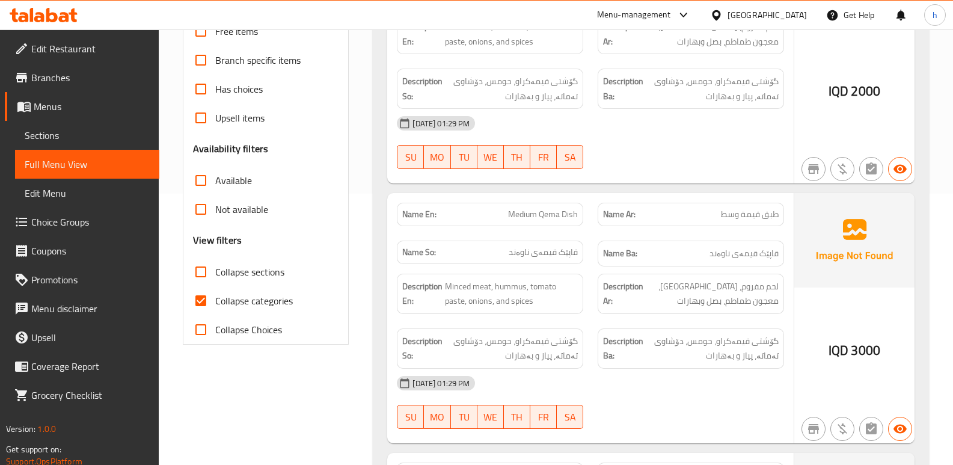
scroll to position [303, 0]
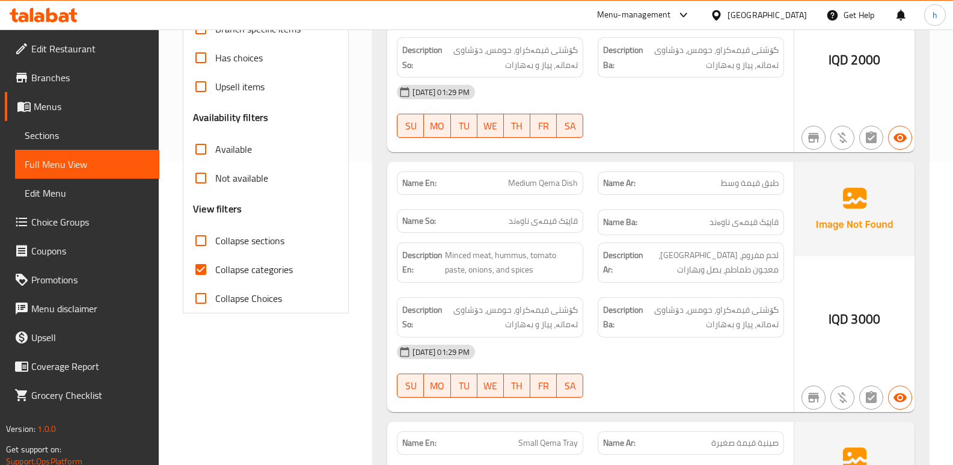
click at [210, 265] on input "Collapse categories" at bounding box center [200, 269] width 29 height 29
checkbox input "false"
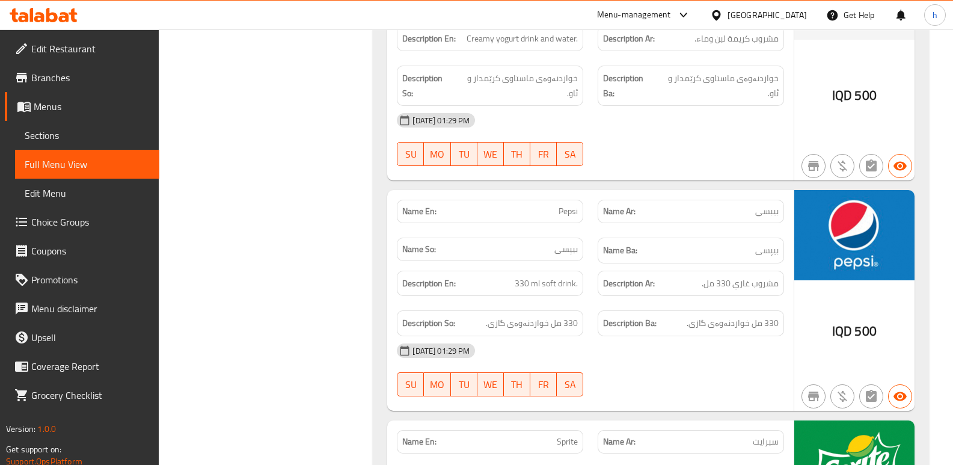
scroll to position [2813, 0]
